Goal: Information Seeking & Learning: Learn about a topic

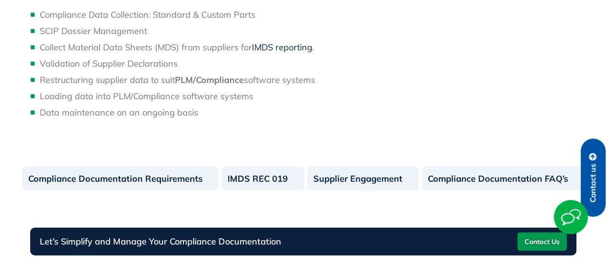
click at [275, 44] on link "IMDS reporting" at bounding box center [282, 47] width 60 height 11
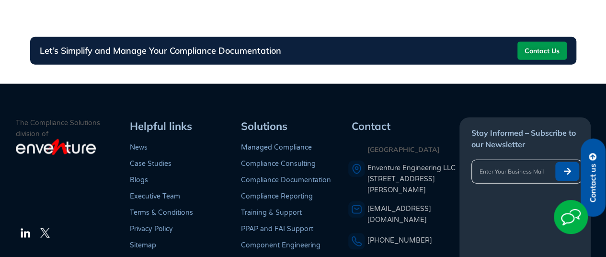
scroll to position [1033, 0]
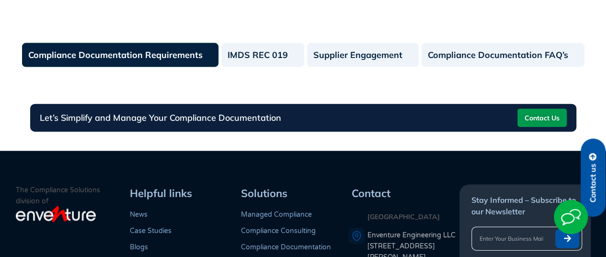
click at [115, 56] on link "Compliance Documentation Requirements" at bounding box center [120, 55] width 197 height 24
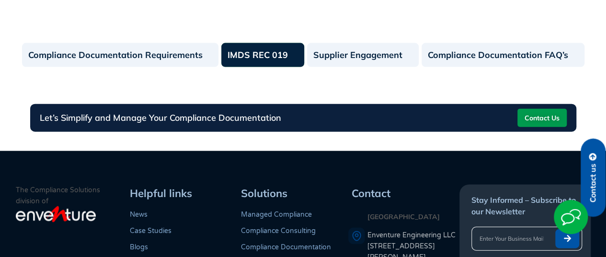
click at [233, 53] on link "IMDS REC 019" at bounding box center [262, 55] width 83 height 24
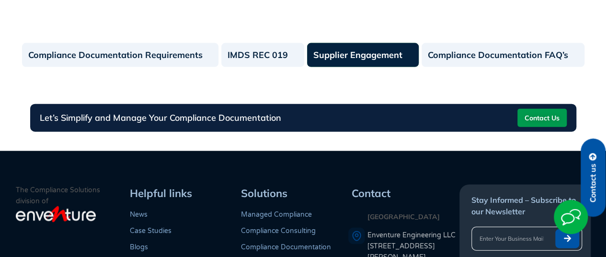
click at [329, 53] on link "Supplier Engagement" at bounding box center [363, 55] width 112 height 24
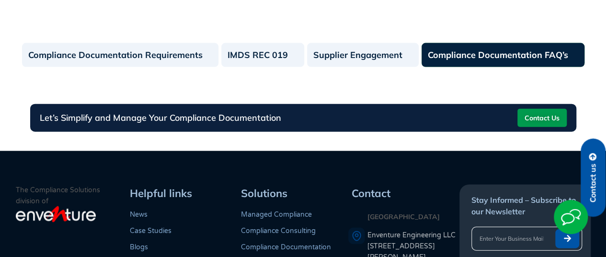
click at [426, 53] on link "Compliance Documentation FAQ’s" at bounding box center [502, 55] width 163 height 24
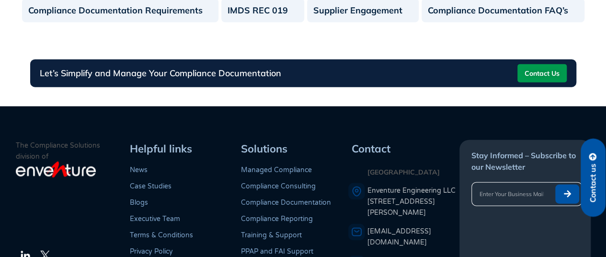
scroll to position [1144, 0]
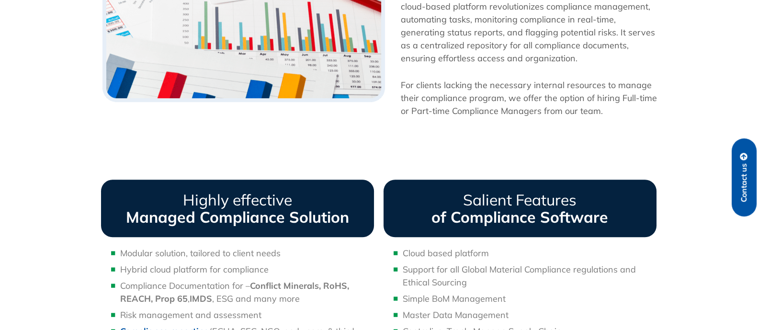
scroll to position [836, 0]
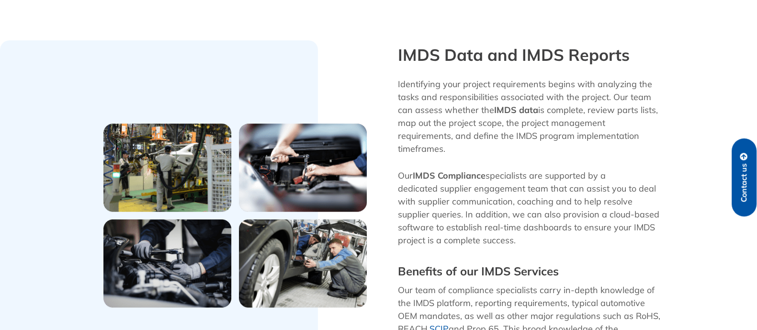
scroll to position [597, 0]
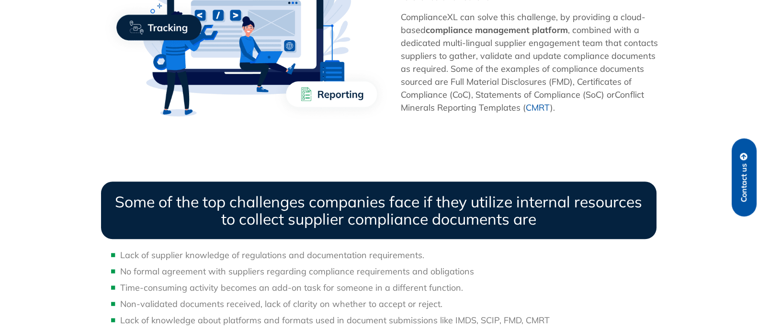
scroll to position [743, 0]
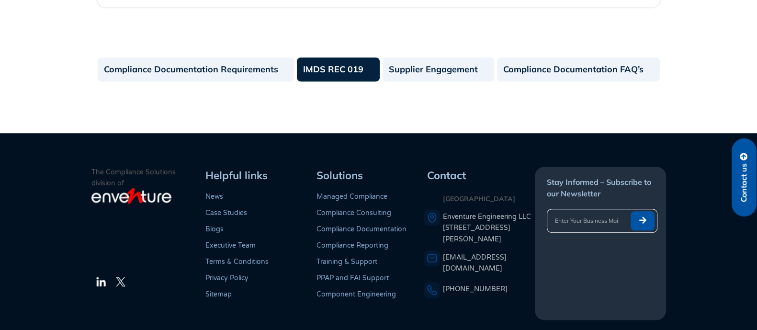
scroll to position [744, 0]
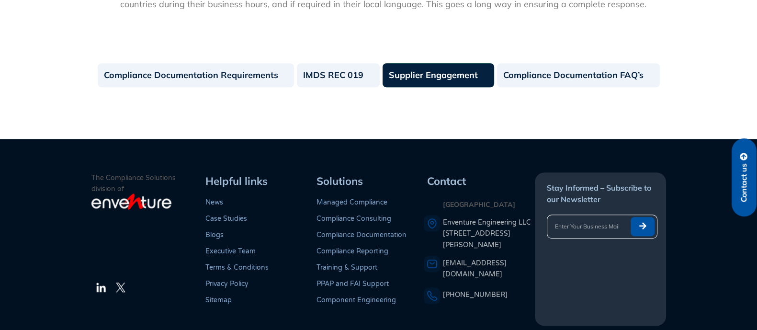
scroll to position [1013, 0]
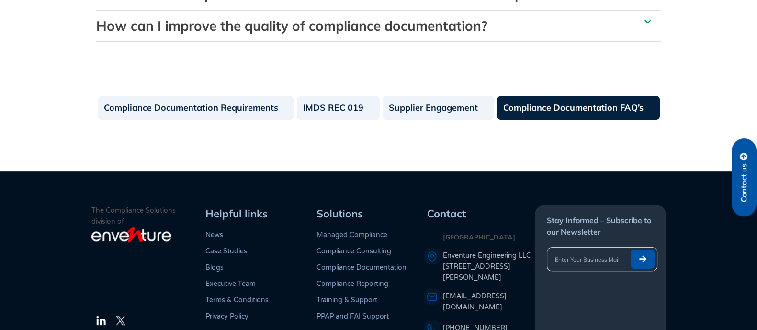
scroll to position [513, 0]
